Goal: Find contact information: Find contact information

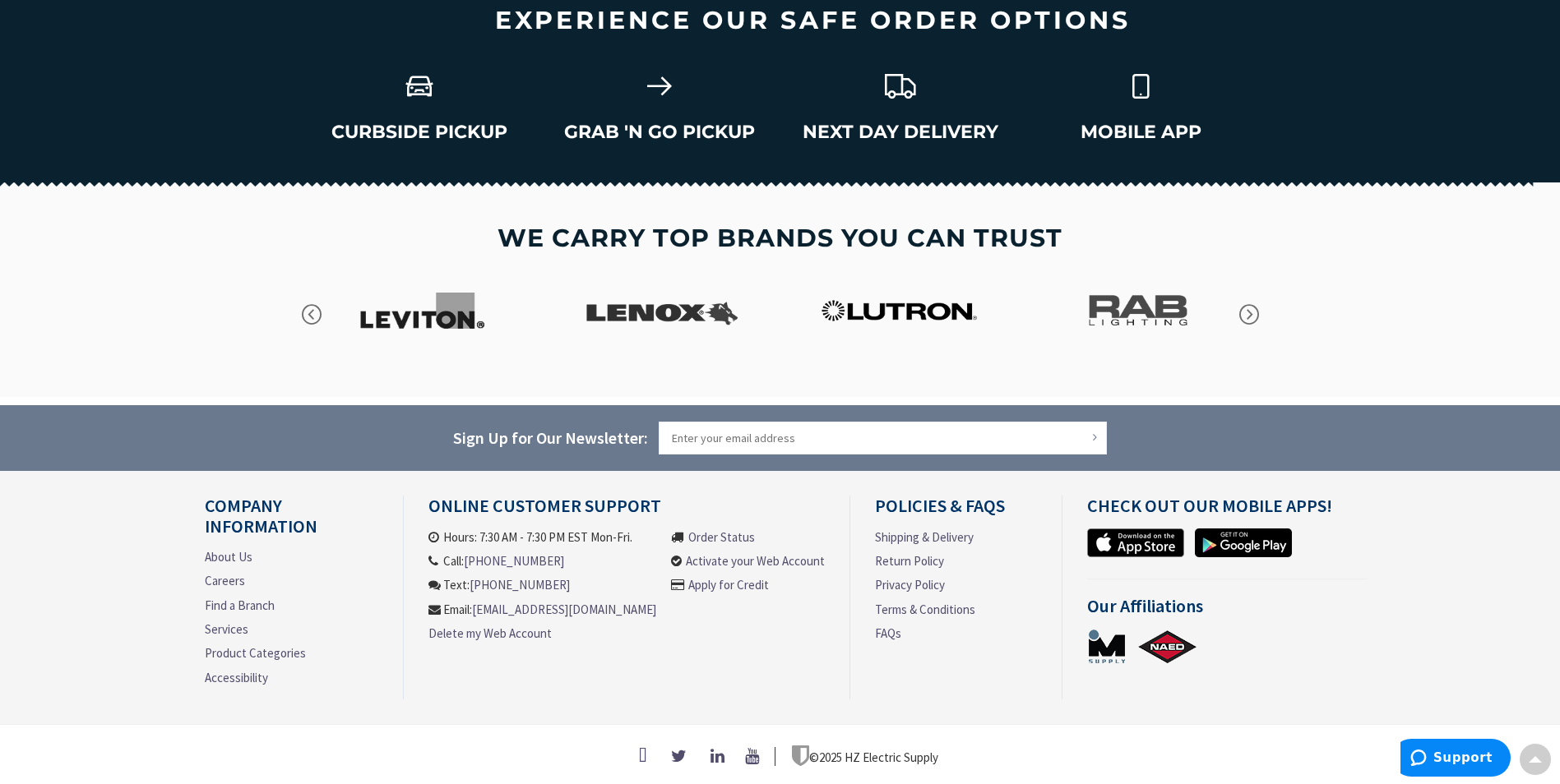
click at [227, 552] on link "About Us" at bounding box center [228, 557] width 48 height 17
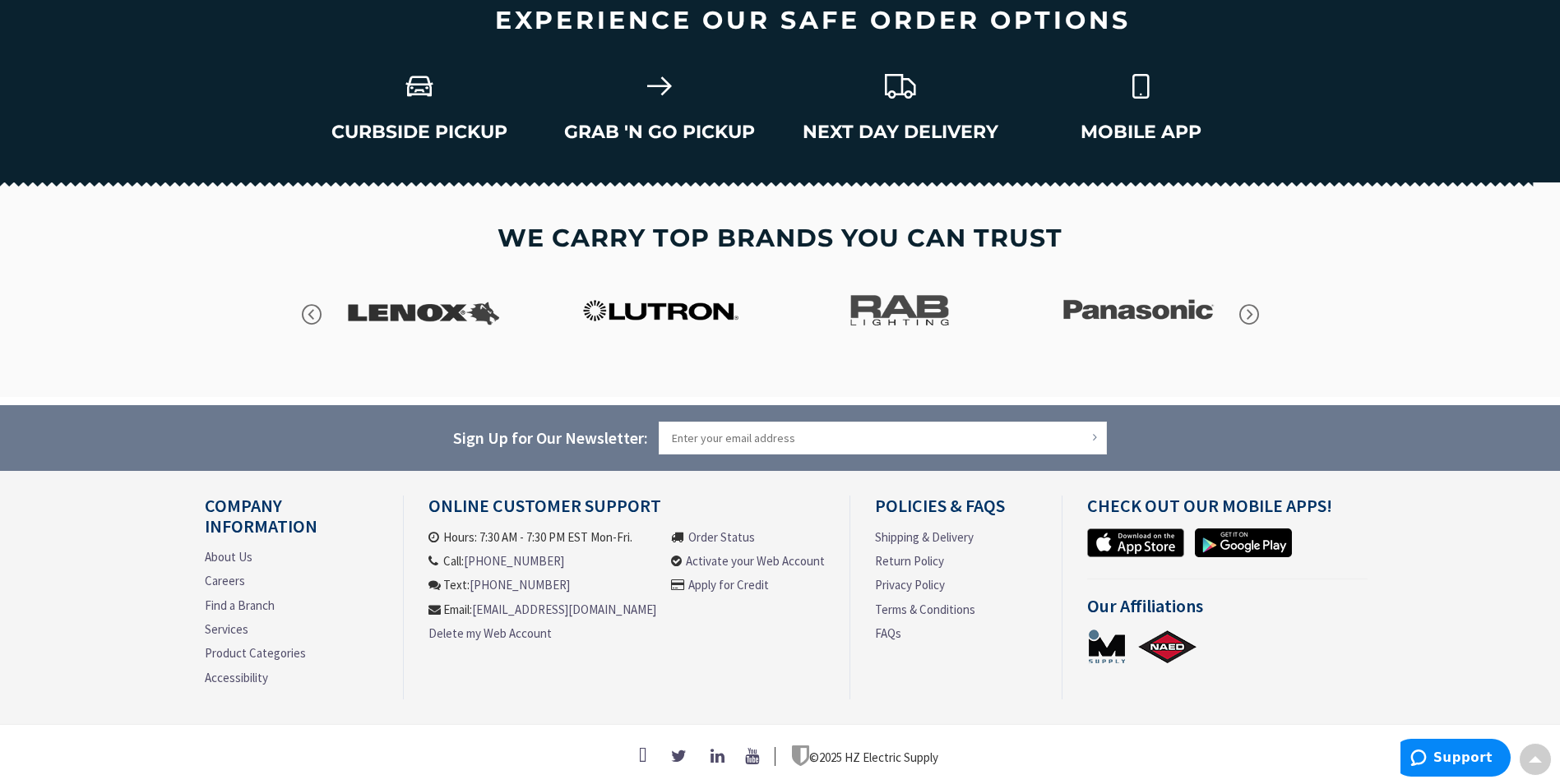
click at [230, 550] on link "About Us" at bounding box center [228, 557] width 48 height 17
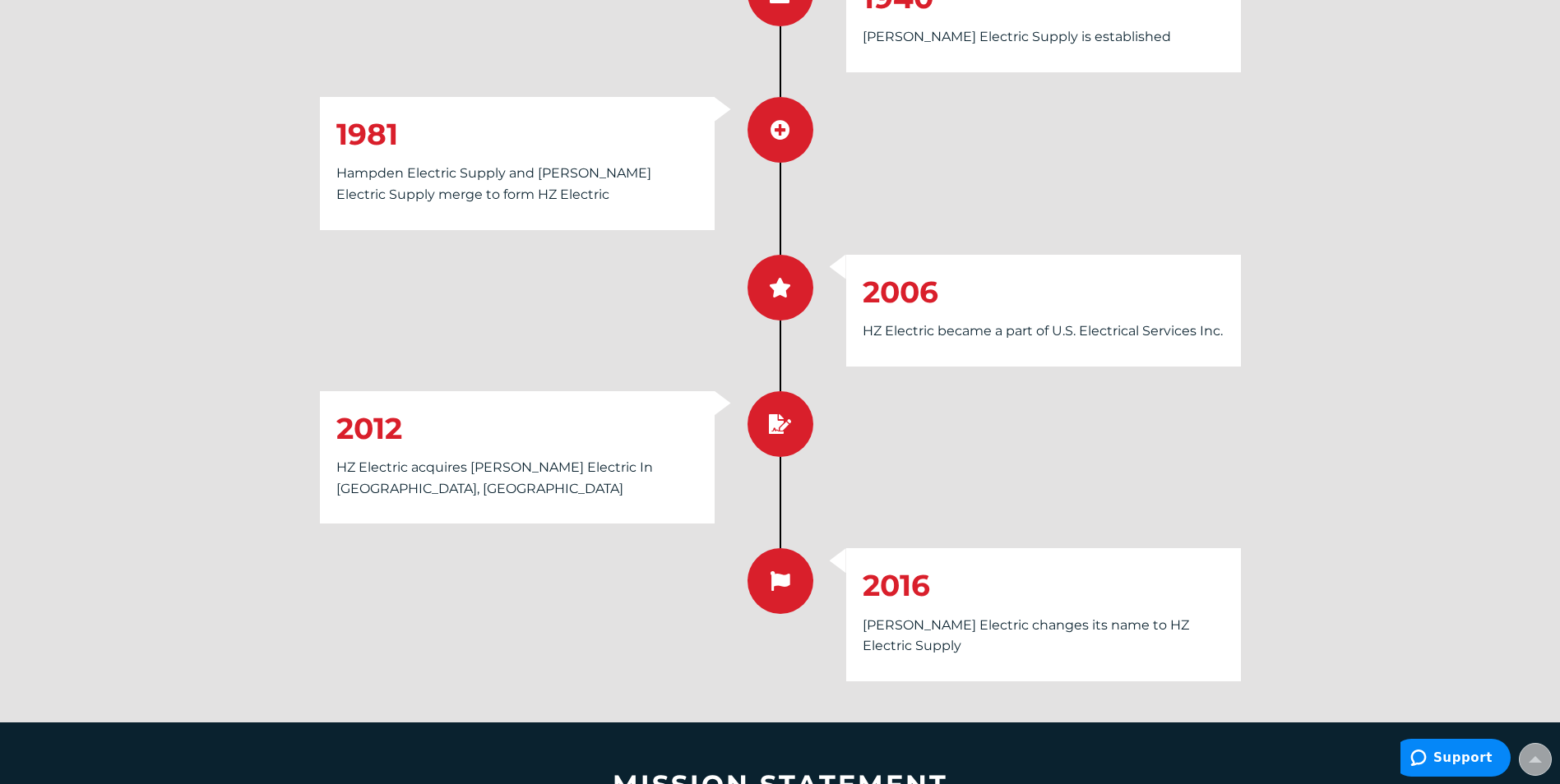
scroll to position [3292, 0]
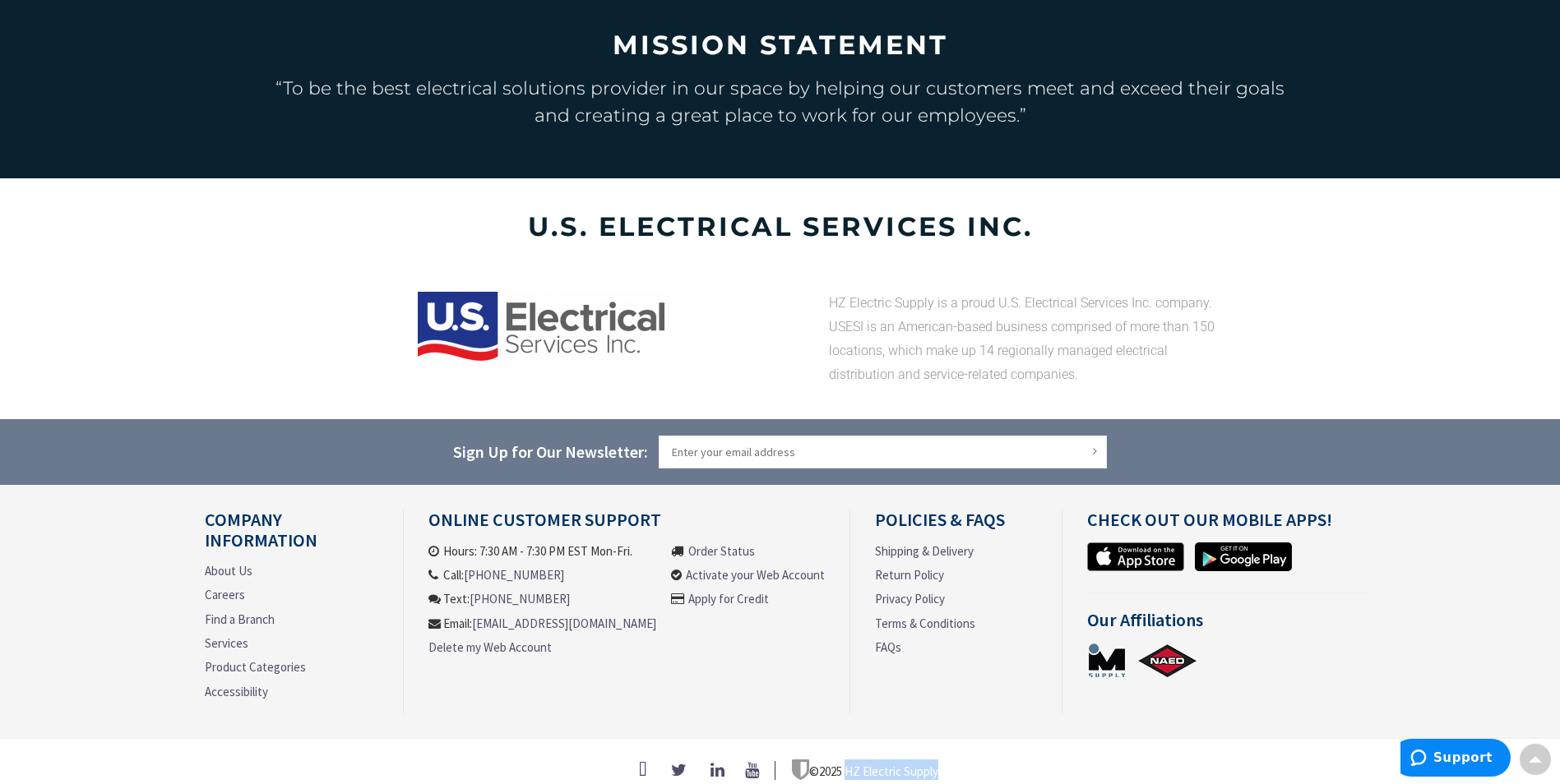
drag, startPoint x: 849, startPoint y: 749, endPoint x: 947, endPoint y: 749, distance: 98.0
click at [947, 759] on div "© 2025 HZ Electric Supply" at bounding box center [780, 769] width 1151 height 21
copy span "HZ Electric Supply"
drag, startPoint x: 543, startPoint y: 548, endPoint x: 470, endPoint y: 551, distance: 73.1
click at [470, 566] on li "Call: 413-848-6603" at bounding box center [541, 574] width 227 height 17
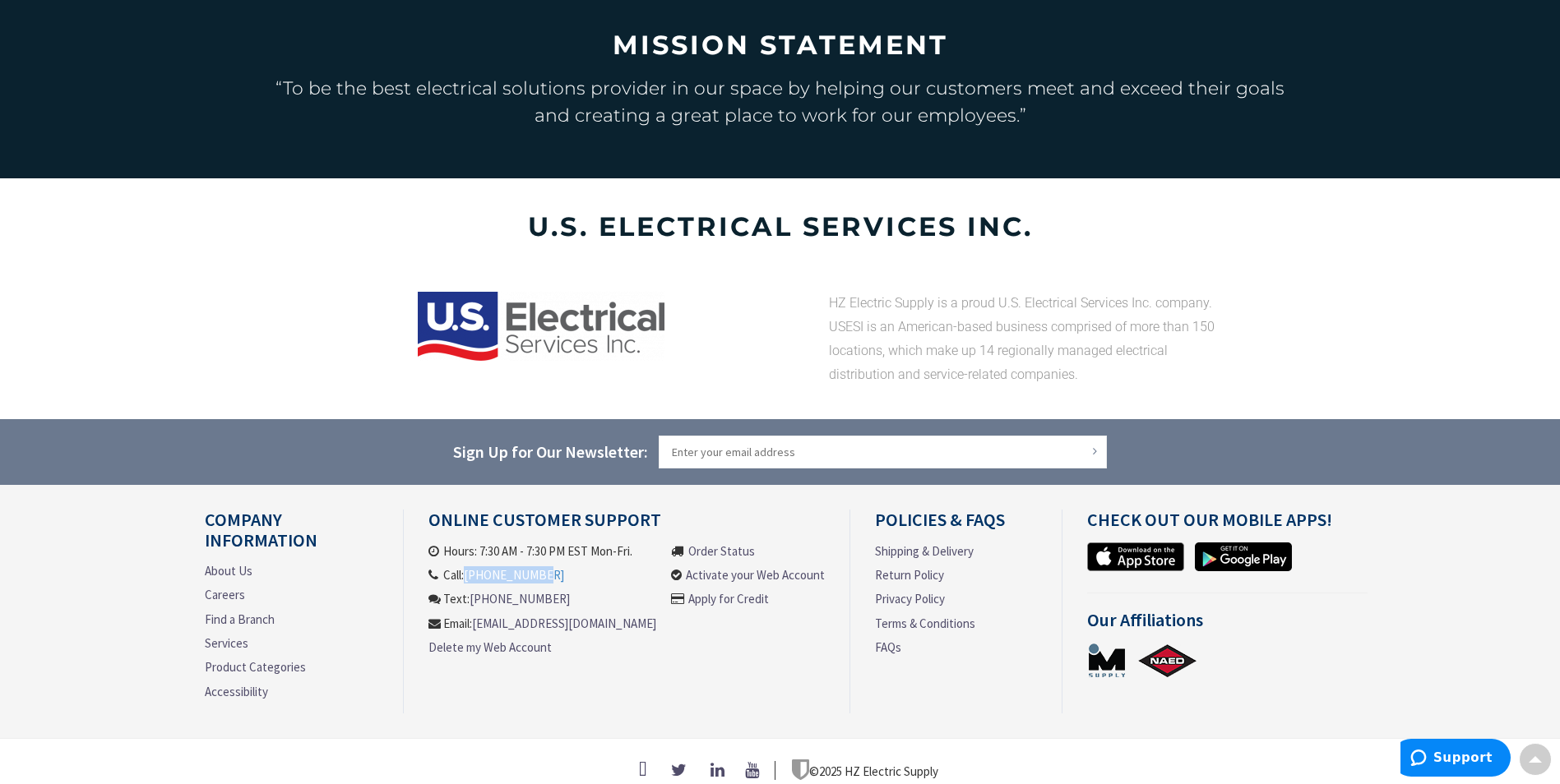
copy link "[PHONE_NUMBER]"
click at [928, 543] on link "Shipping & Delivery" at bounding box center [923, 551] width 98 height 17
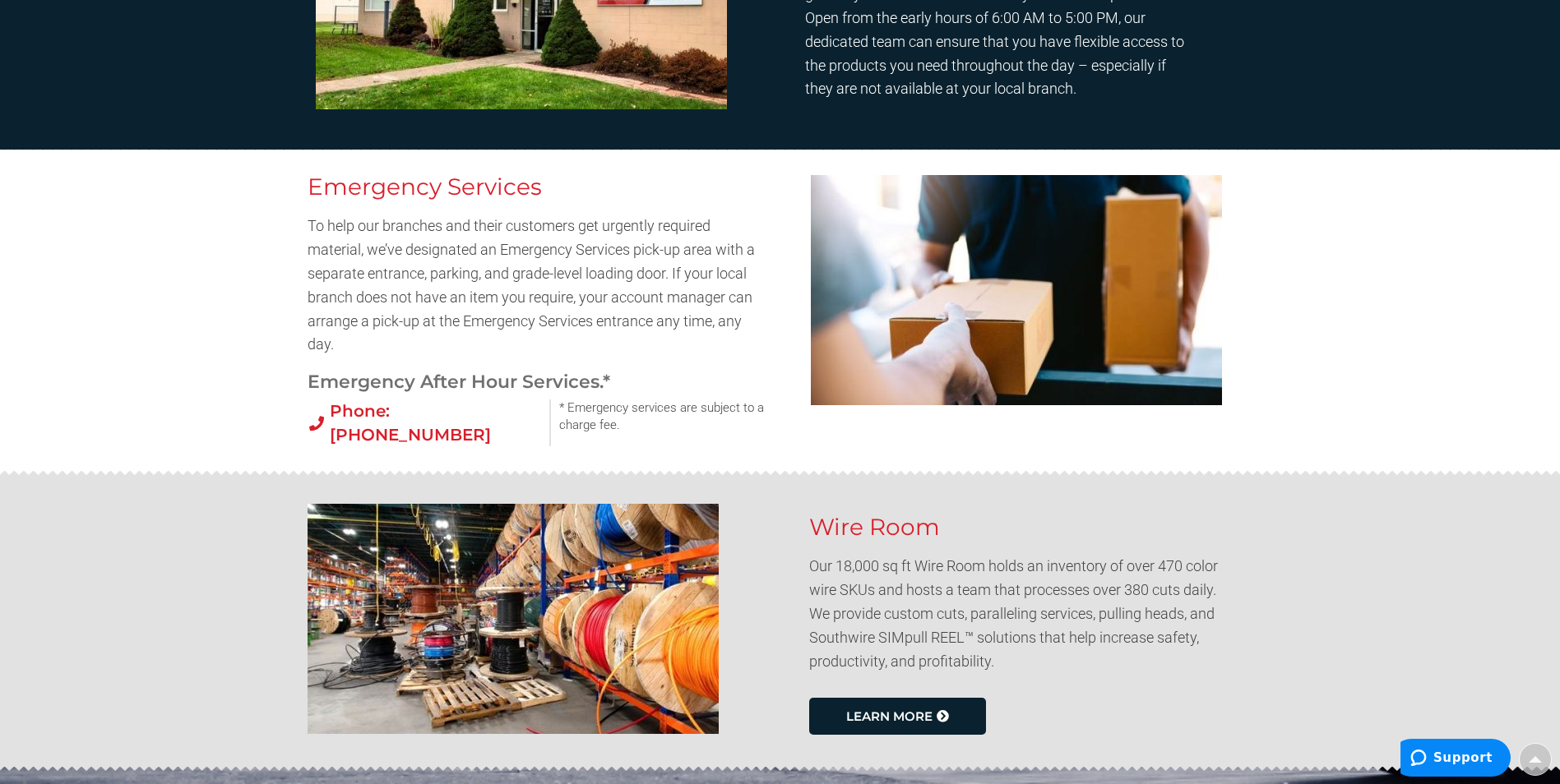
scroll to position [575, 0]
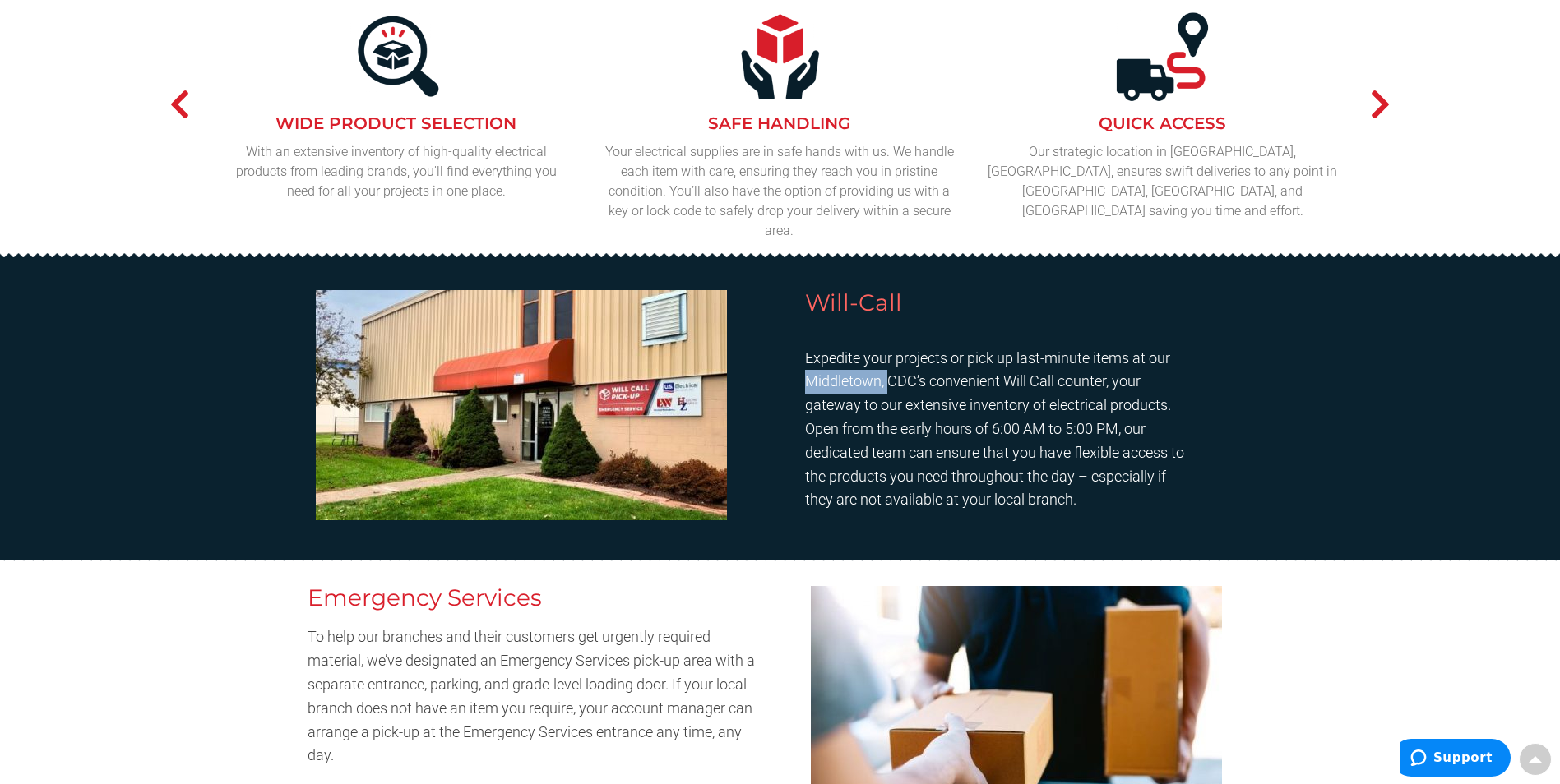
drag, startPoint x: 805, startPoint y: 384, endPoint x: 885, endPoint y: 385, distance: 80.0
click at [885, 385] on p "Expedite your projects or pick up last-minute items at our Middletown, CDC’s co…" at bounding box center [1000, 430] width 390 height 166
click at [1317, 490] on section "Will-Call Expedite your projects or pick up last-minute items at our [GEOGRAPHI…" at bounding box center [780, 409] width 1560 height 305
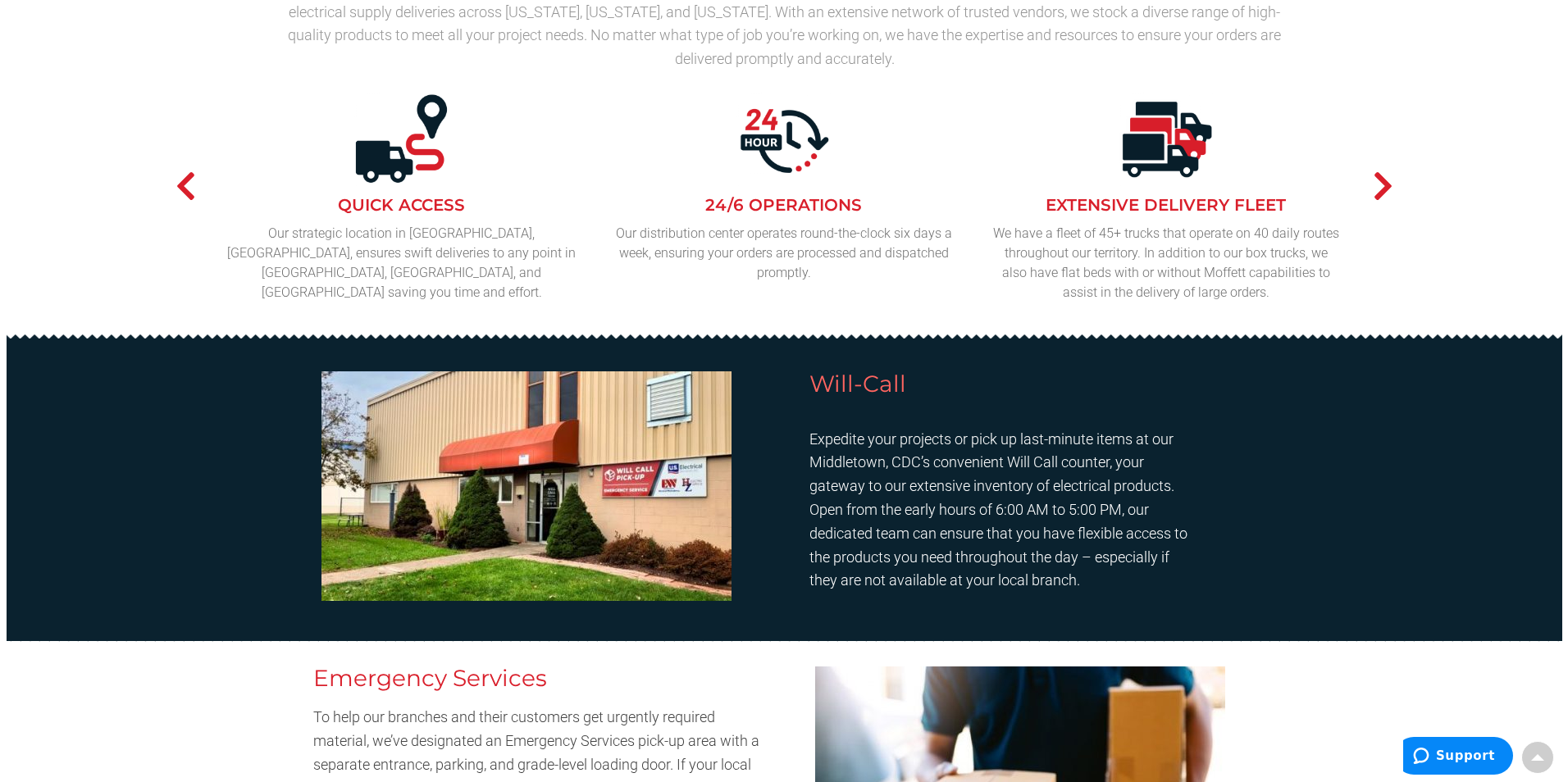
scroll to position [0, 0]
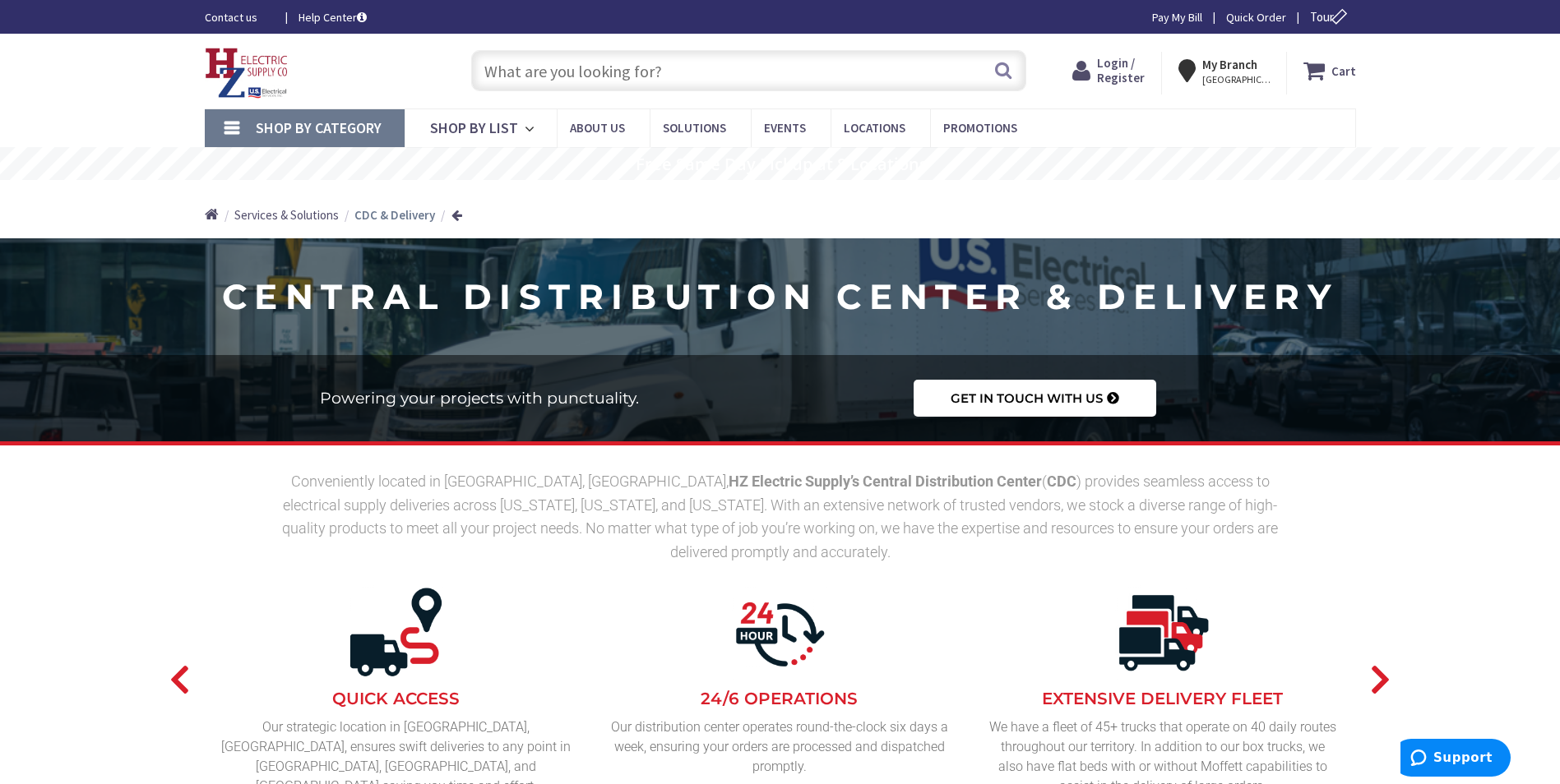
click at [1202, 69] on icon at bounding box center [1190, 71] width 24 height 29
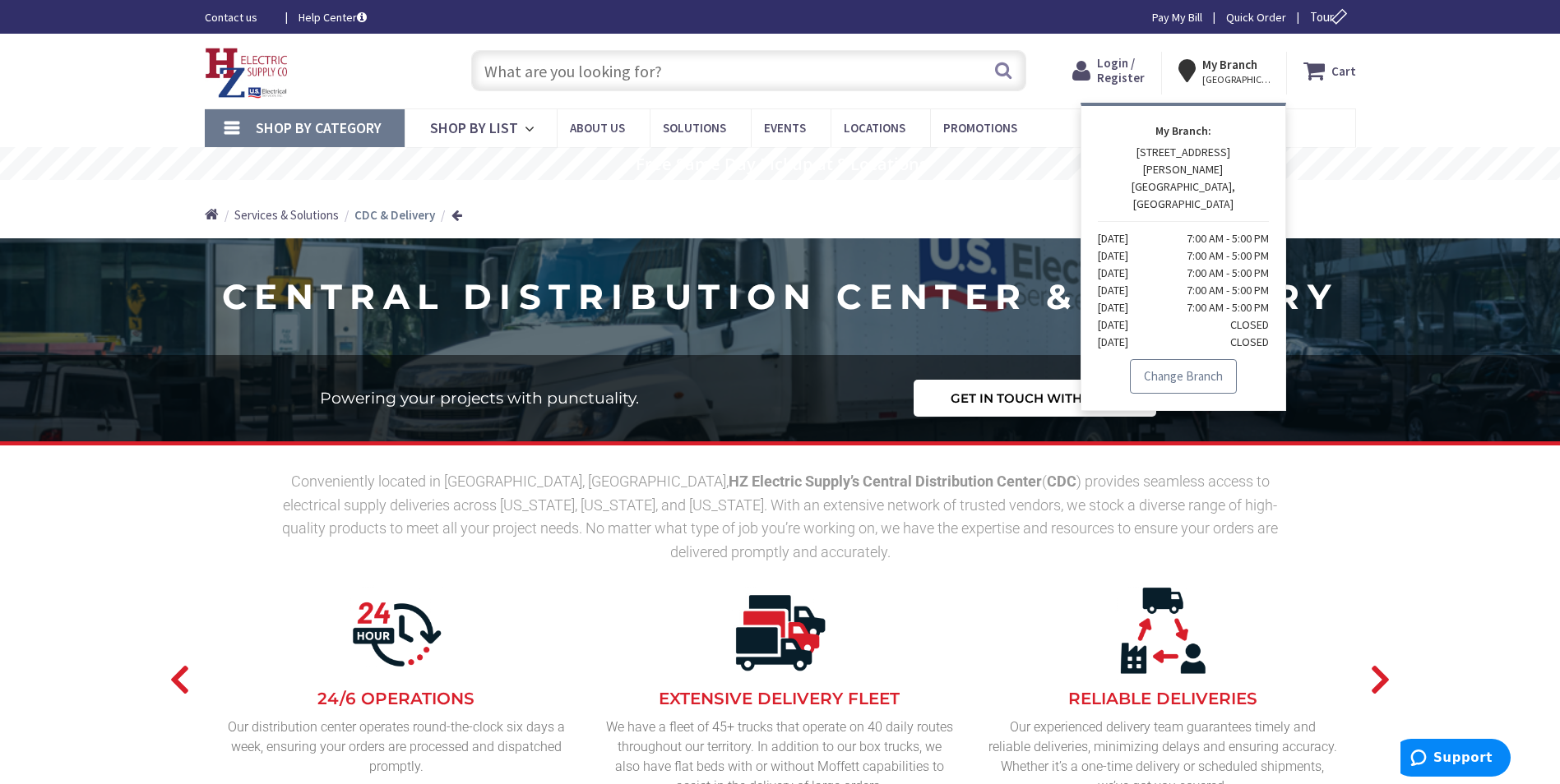
click at [1198, 359] on link "Change Branch" at bounding box center [1183, 376] width 107 height 35
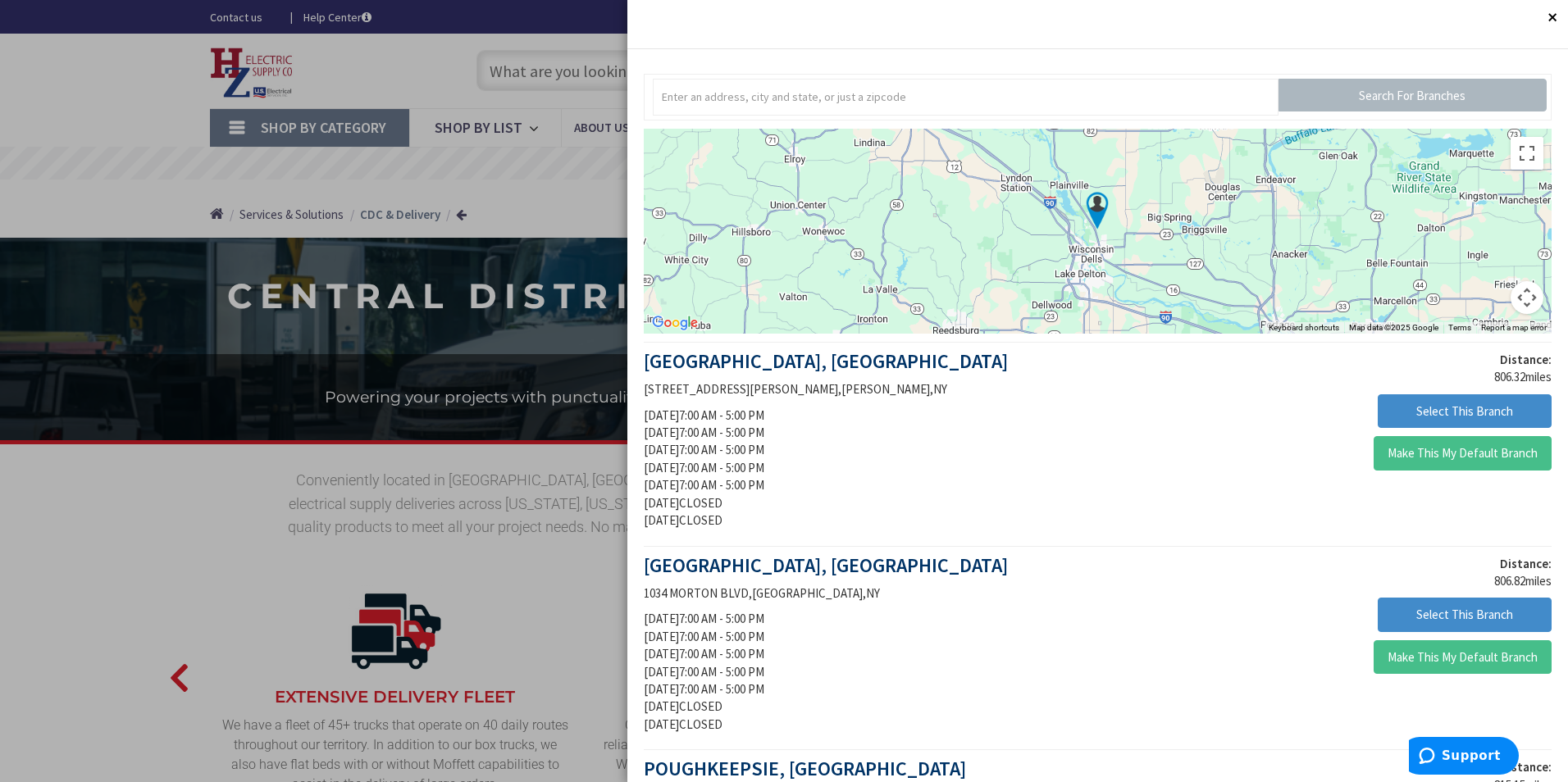
click at [119, 419] on div at bounding box center [784, 391] width 1568 height 782
